Goal: Task Accomplishment & Management: Complete application form

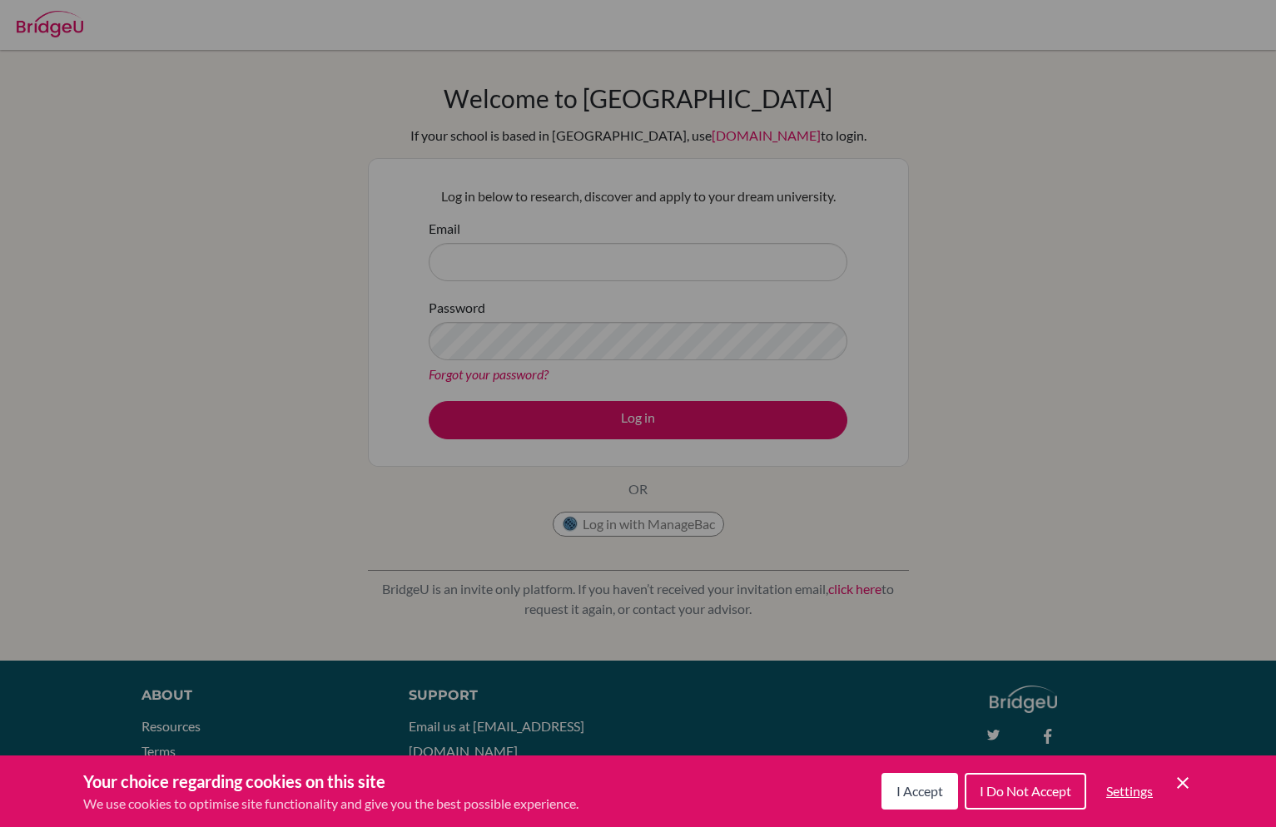
click at [932, 791] on span "I Accept" at bounding box center [920, 791] width 47 height 16
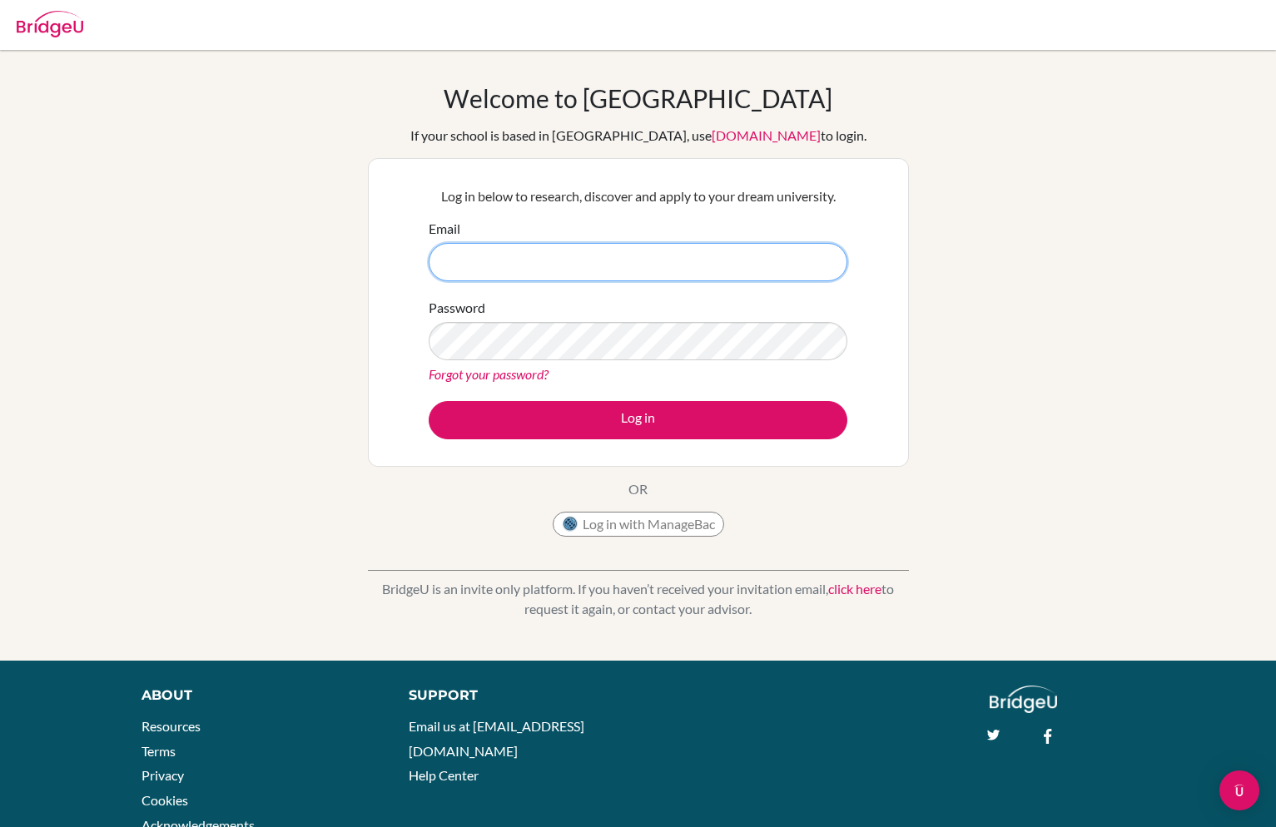
click at [614, 270] on input "Email" at bounding box center [638, 262] width 419 height 38
type input "[EMAIL_ADDRESS][PERSON_NAME][DOMAIN_NAME]"
click at [429, 401] on button "Log in" at bounding box center [638, 420] width 419 height 38
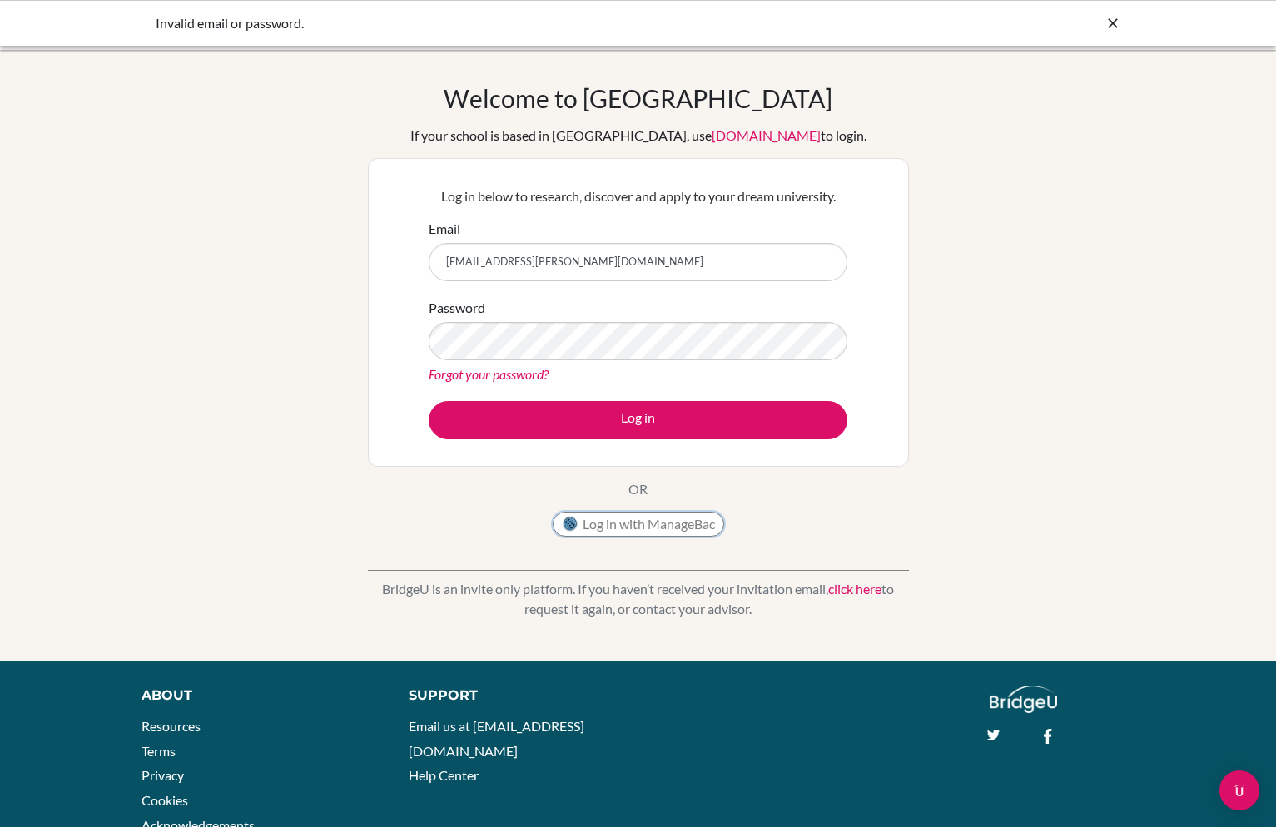
click at [634, 528] on button "Log in with ManageBac" at bounding box center [638, 524] width 171 height 25
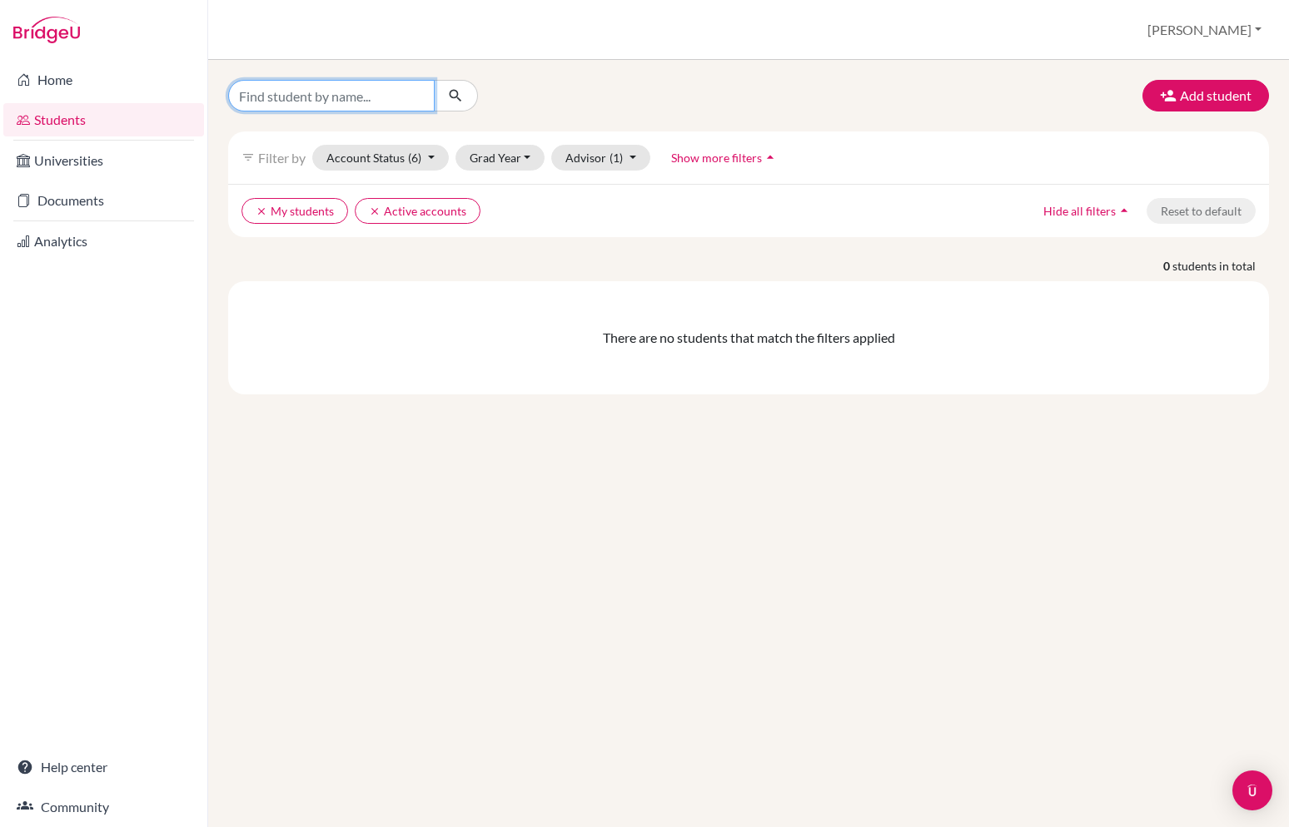
click at [327, 89] on input "Find student by name..." at bounding box center [331, 96] width 206 height 32
type input "ben"
click at [453, 92] on icon "submit" at bounding box center [455, 95] width 17 height 17
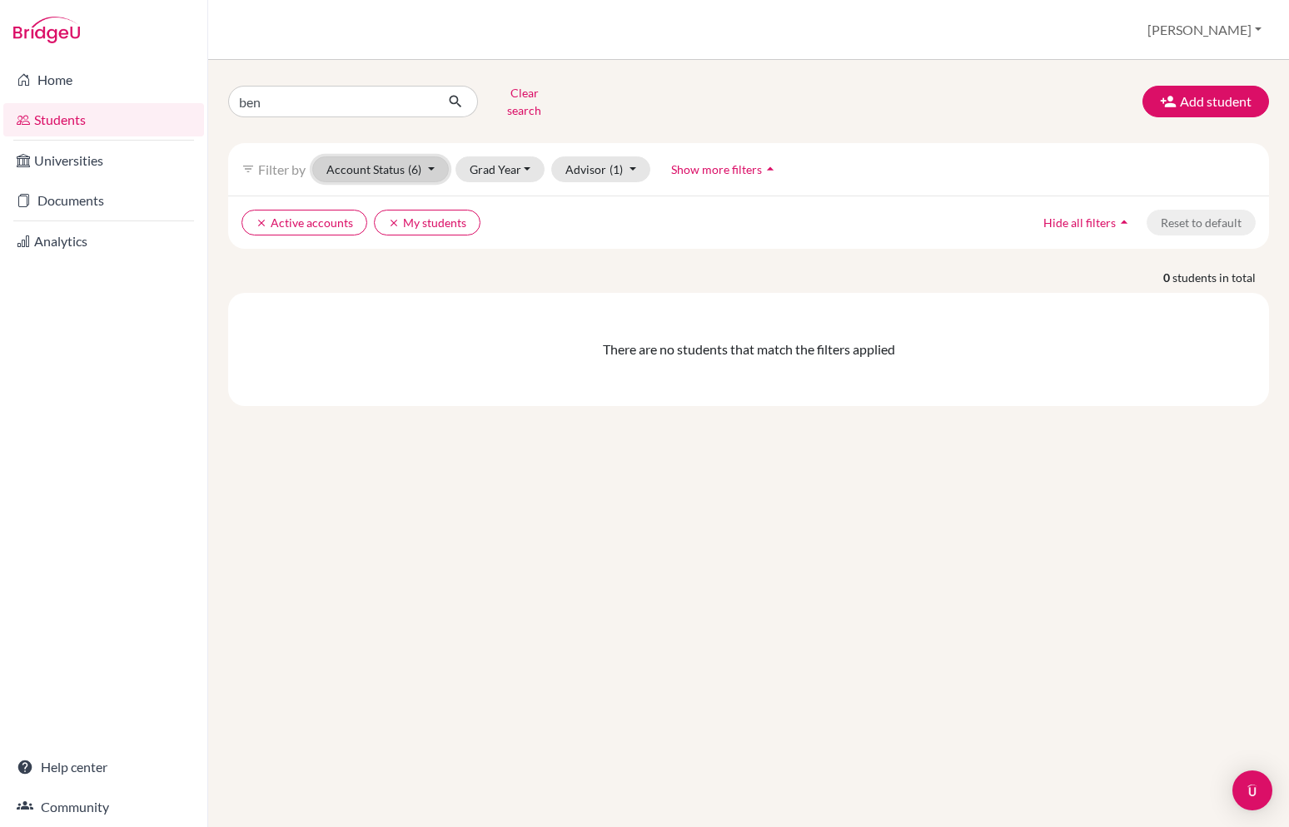
click at [371, 160] on button "Account Status (6)" at bounding box center [380, 170] width 137 height 26
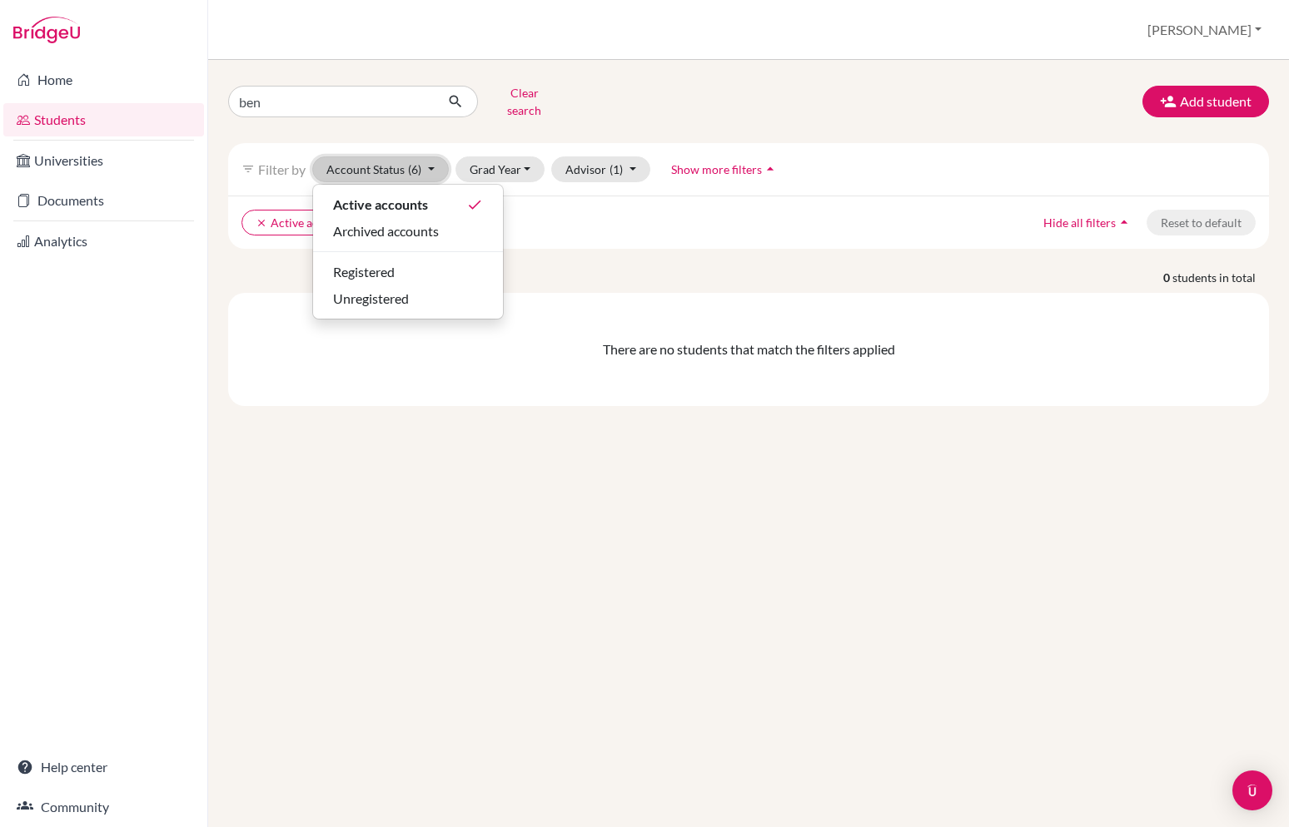
click at [371, 160] on button "Account Status (6)" at bounding box center [380, 170] width 137 height 26
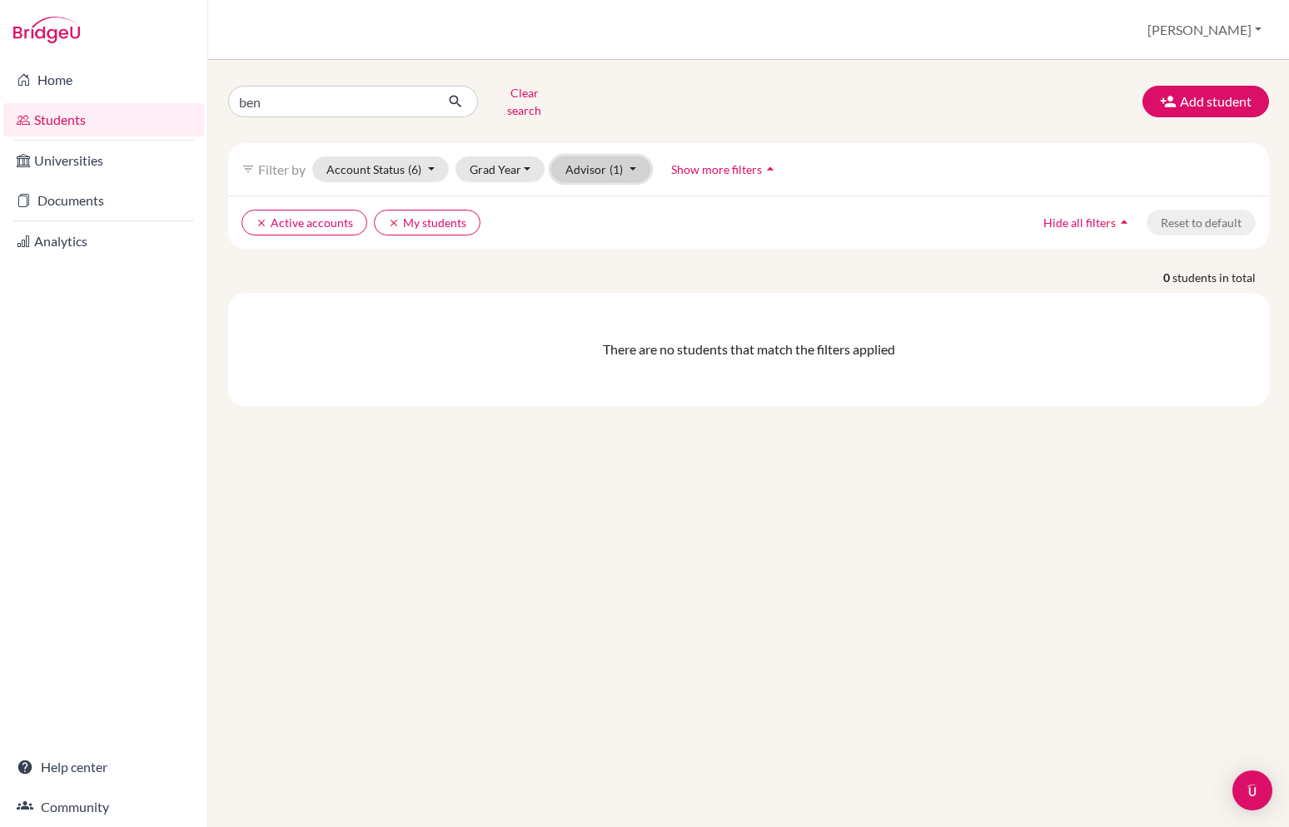
click at [594, 162] on button "Advisor (1)" at bounding box center [600, 170] width 99 height 26
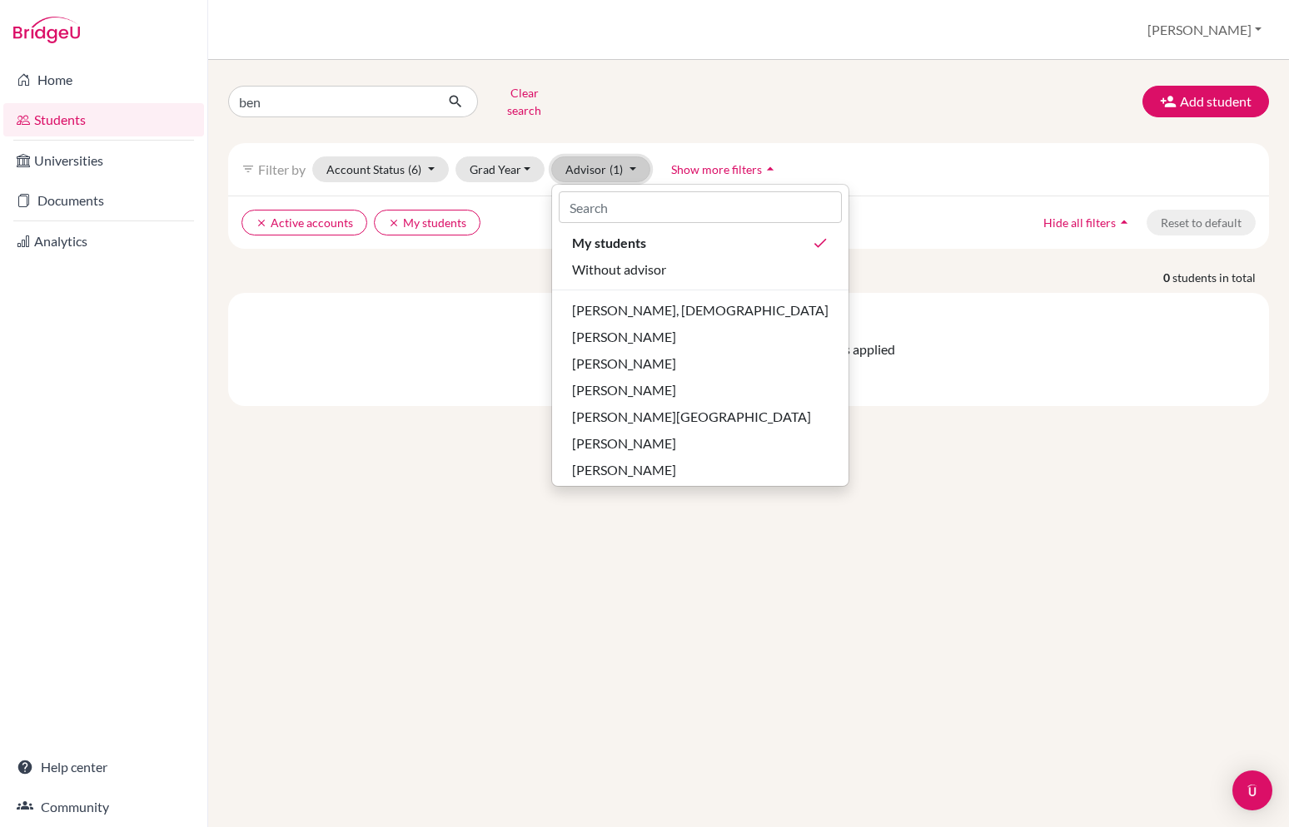
click at [594, 162] on button "Advisor (1)" at bounding box center [600, 170] width 99 height 26
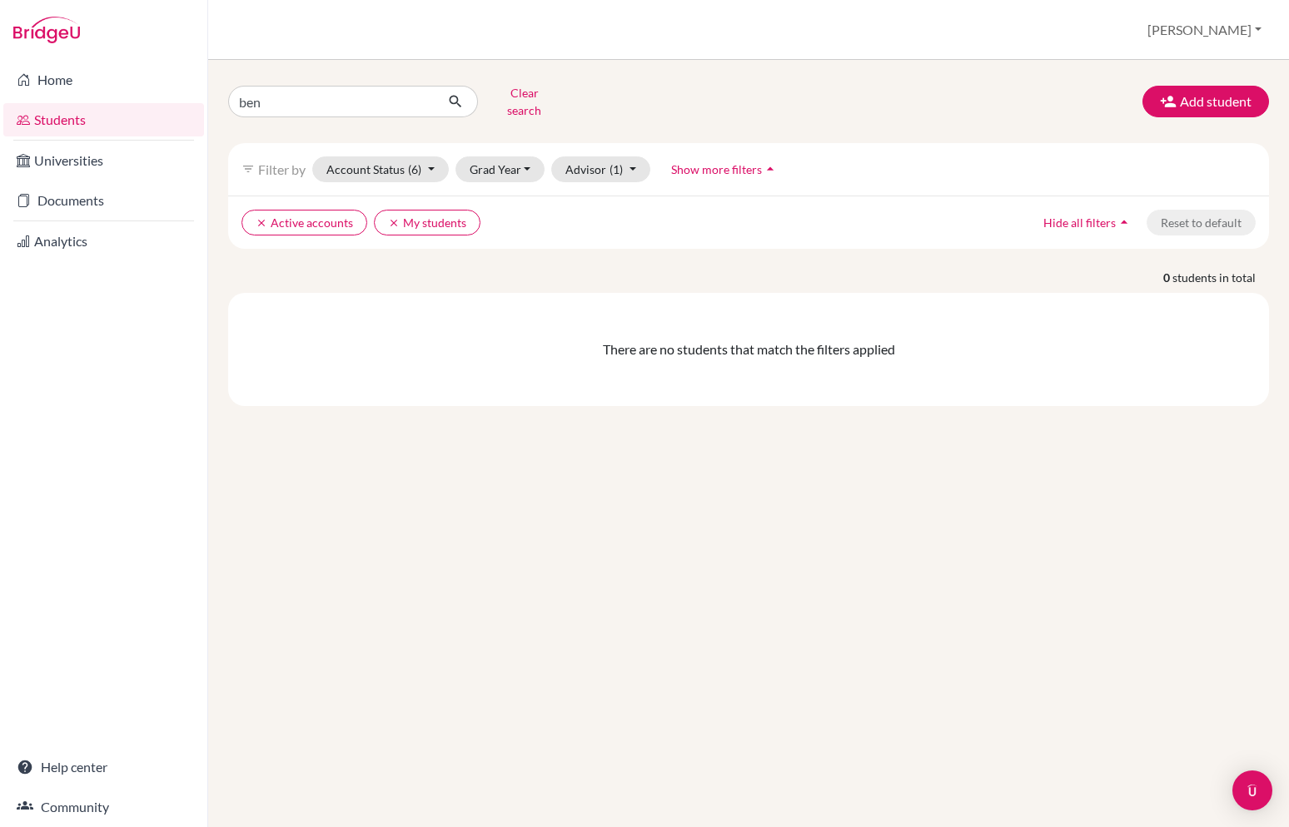
click at [374, 358] on div "There are no students that match the filters applied" at bounding box center [748, 349] width 1041 height 113
click at [63, 191] on link "Documents" at bounding box center [103, 200] width 201 height 33
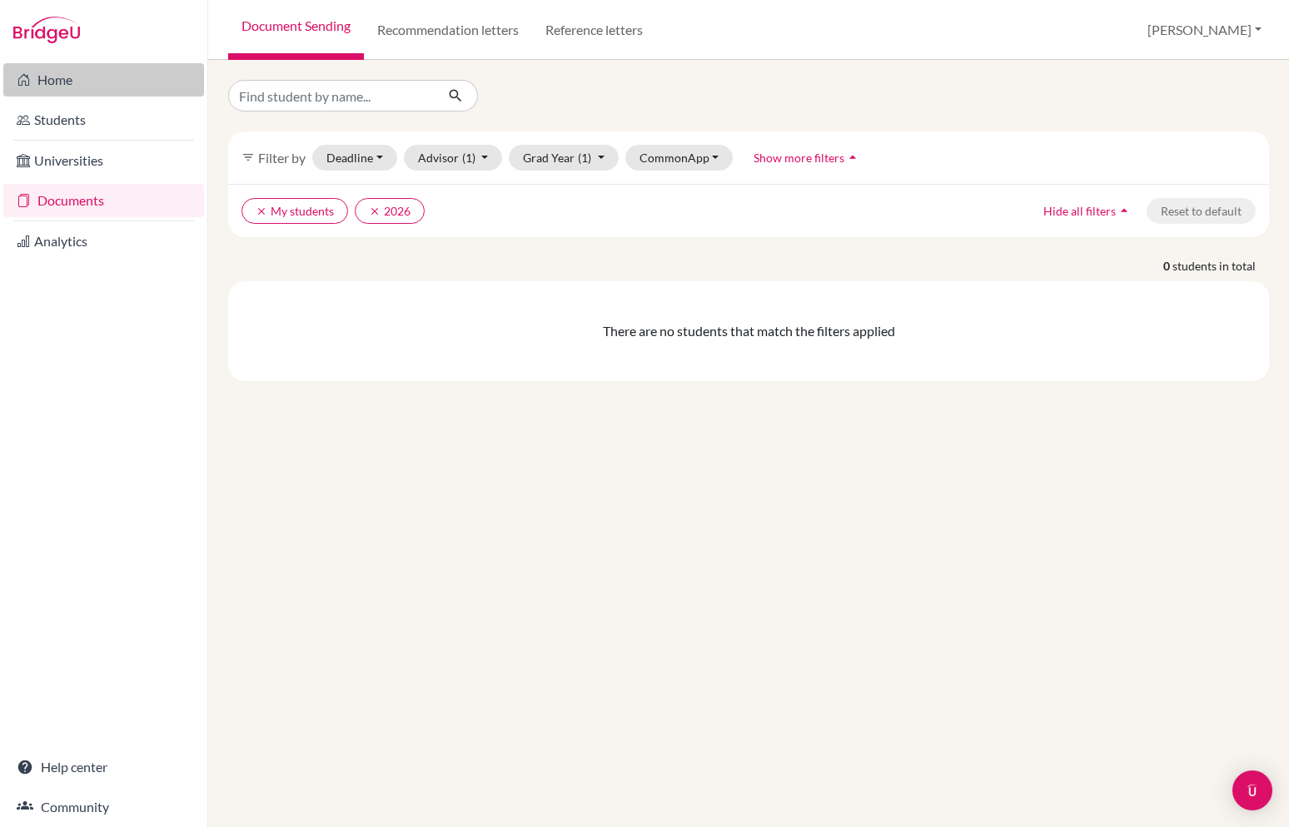
click at [58, 77] on link "Home" at bounding box center [103, 79] width 201 height 33
click at [460, 34] on link "Recommendation letters" at bounding box center [448, 30] width 168 height 60
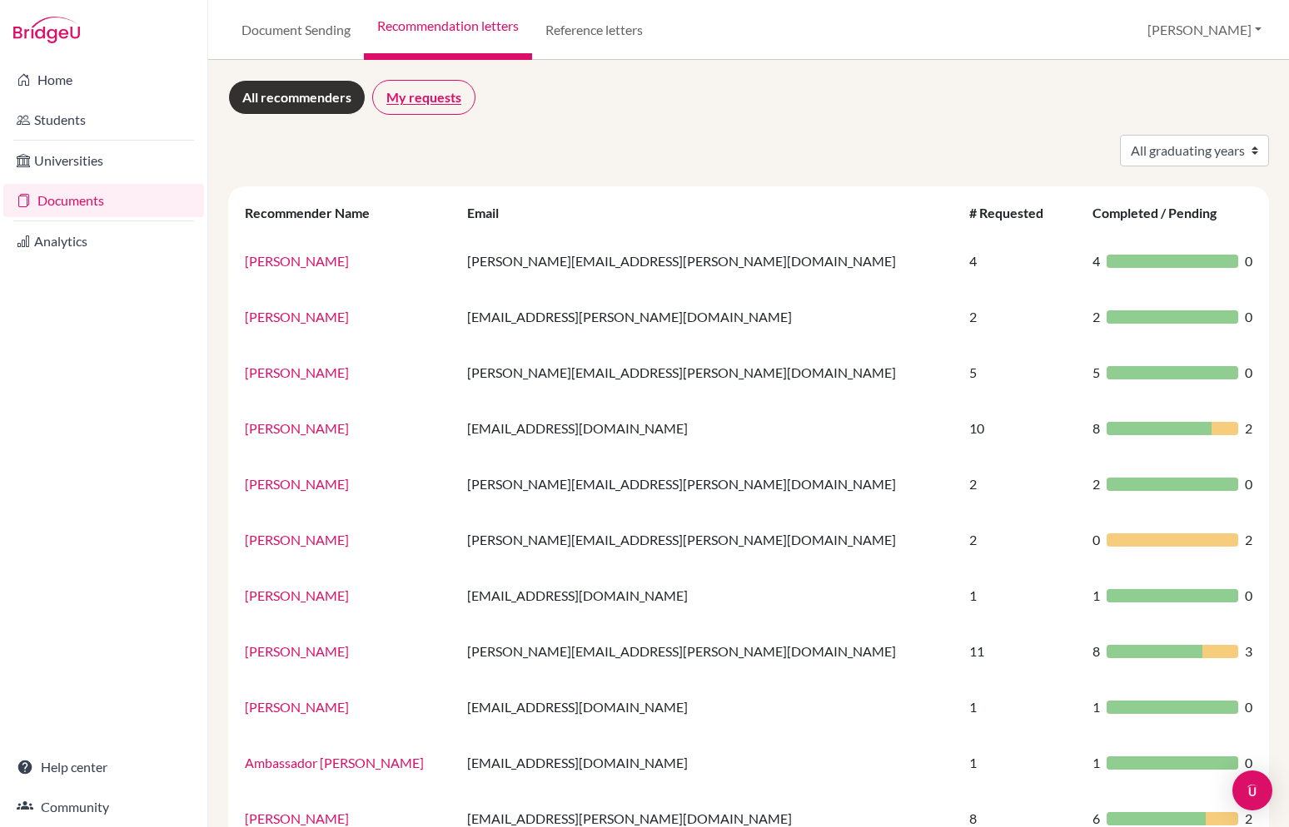
click at [440, 91] on link "My requests" at bounding box center [423, 97] width 103 height 35
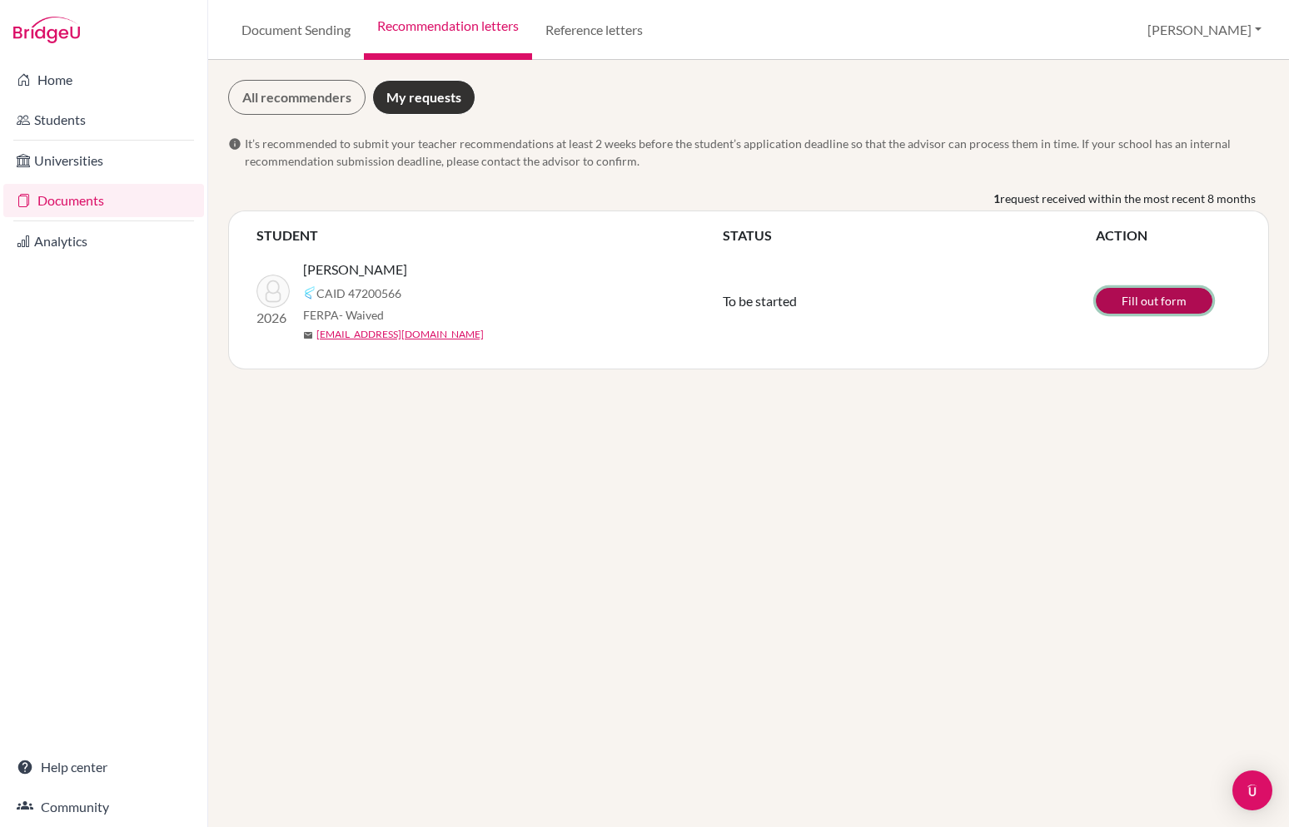
click at [1160, 304] on link "Fill out form" at bounding box center [1154, 301] width 117 height 26
